Goal: Transaction & Acquisition: Obtain resource

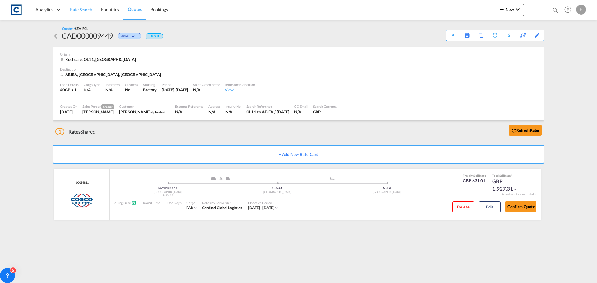
click at [81, 6] on link "Rate Search" at bounding box center [81, 10] width 31 height 20
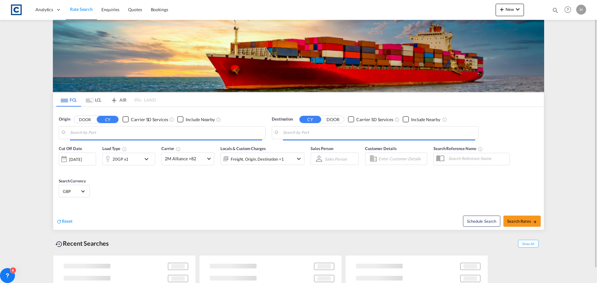
type input "GB-OL11, Rochdale"
type input "[GEOGRAPHIC_DATA], [GEOGRAPHIC_DATA]"
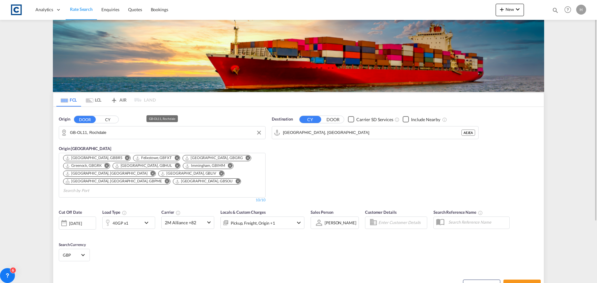
click at [164, 133] on input "GB-OL11, Rochdale" at bounding box center [166, 132] width 192 height 9
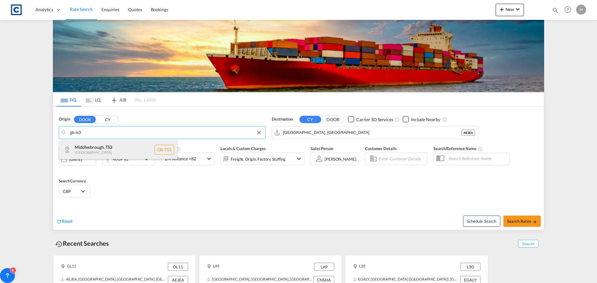
click at [123, 148] on div "Middlesbrough , TS3 [GEOGRAPHIC_DATA] [GEOGRAPHIC_DATA]-TS3" at bounding box center [118, 150] width 118 height 19
type input "GB-TS3, [GEOGRAPHIC_DATA]"
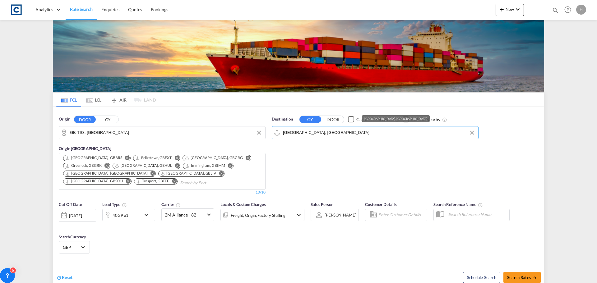
click at [331, 133] on input "[GEOGRAPHIC_DATA], [GEOGRAPHIC_DATA]" at bounding box center [379, 132] width 192 height 9
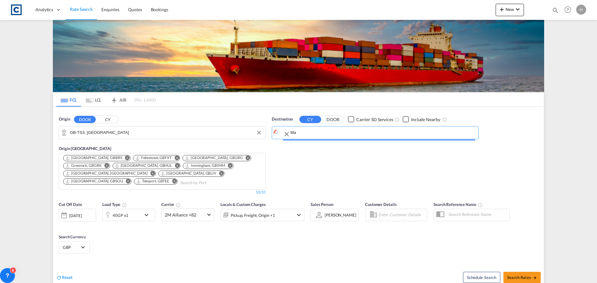
type input "M"
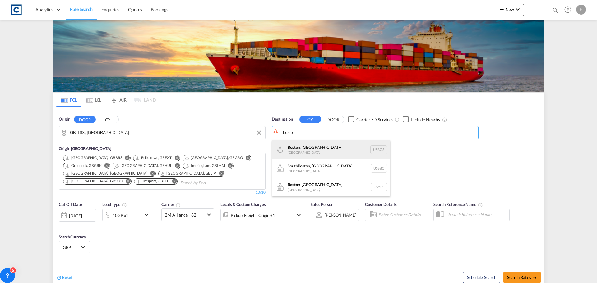
click at [331, 150] on div "Bosto n, [GEOGRAPHIC_DATA] [GEOGRAPHIC_DATA] USBOS" at bounding box center [331, 150] width 118 height 19
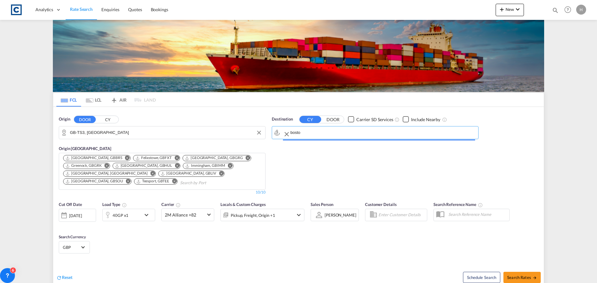
type input "[GEOGRAPHIC_DATA], [GEOGRAPHIC_DATA], USBOS"
